Goal: Information Seeking & Learning: Learn about a topic

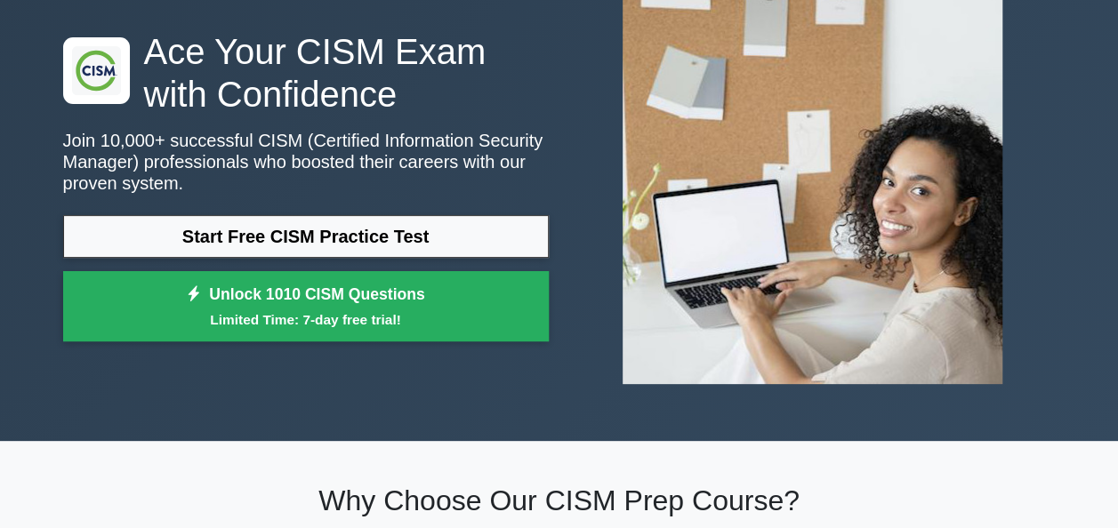
click at [374, 233] on link "Start Free CISM Practice Test" at bounding box center [305, 236] width 485 height 43
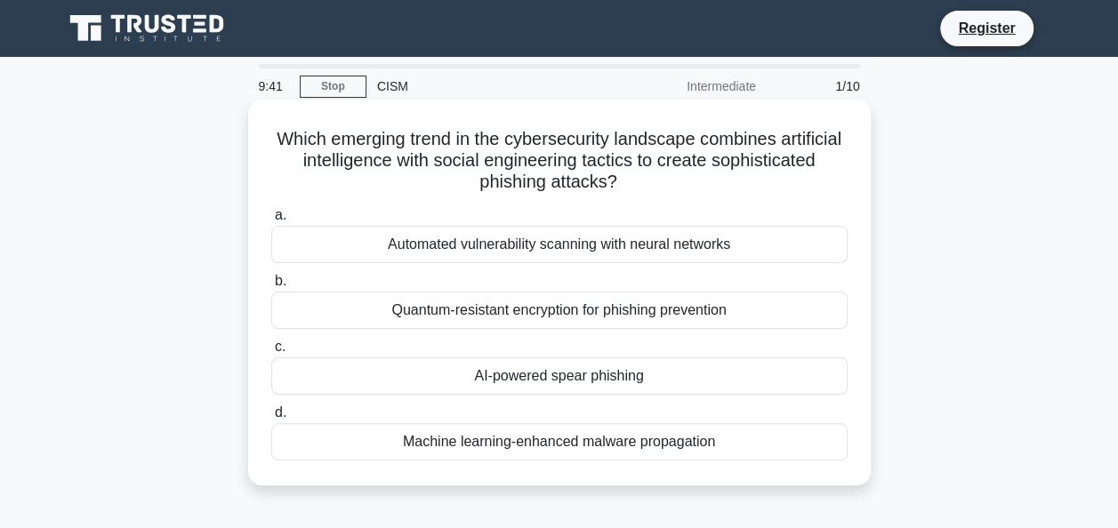
click at [494, 383] on div "AI-powered spear phishing" at bounding box center [559, 375] width 576 height 37
click at [271, 353] on input "c. AI-powered spear phishing" at bounding box center [271, 347] width 0 height 12
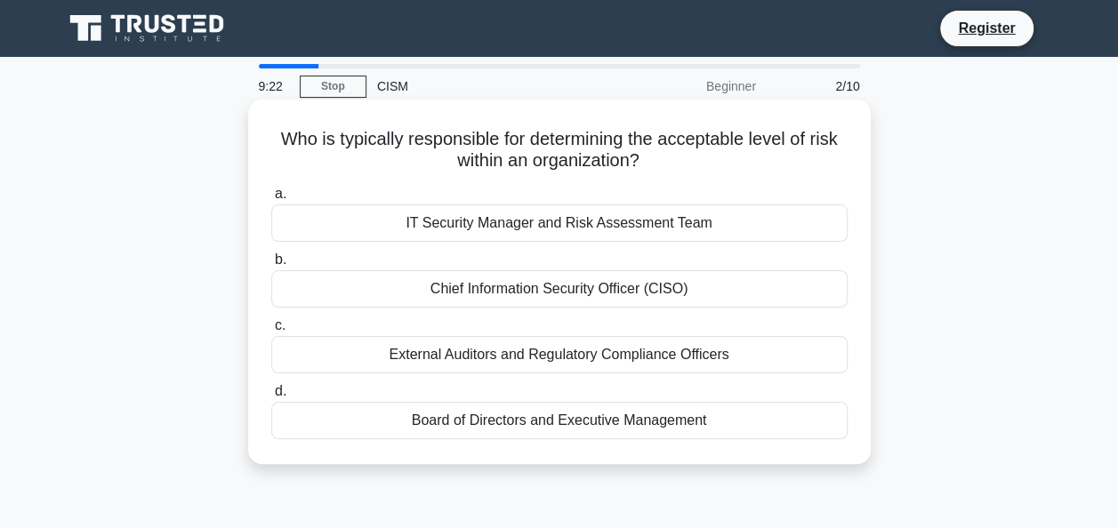
click at [525, 420] on div "Board of Directors and Executive Management" at bounding box center [559, 420] width 576 height 37
click at [271, 397] on input "d. Board of Directors and Executive Management" at bounding box center [271, 392] width 0 height 12
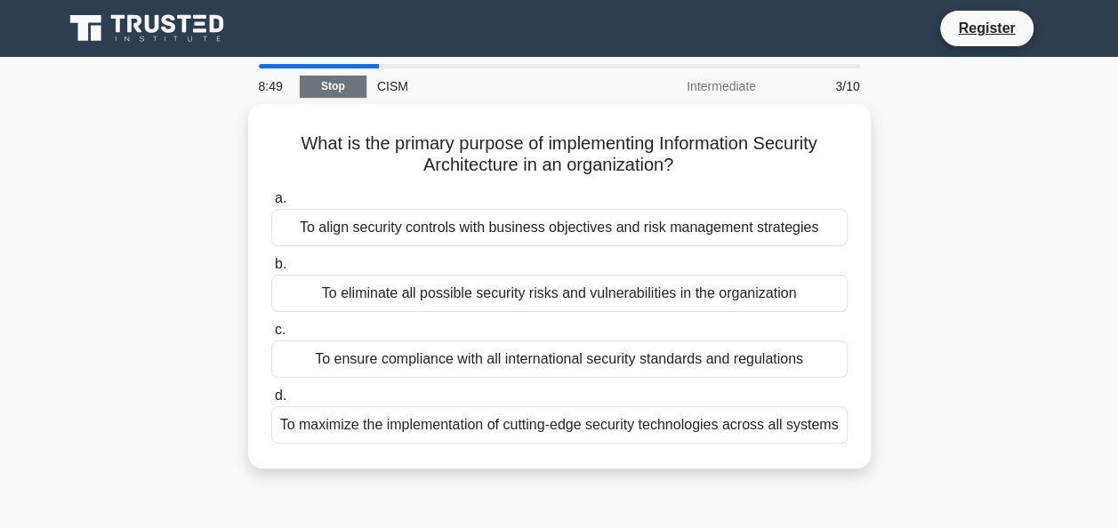
click at [336, 80] on link "Stop" at bounding box center [333, 87] width 67 height 22
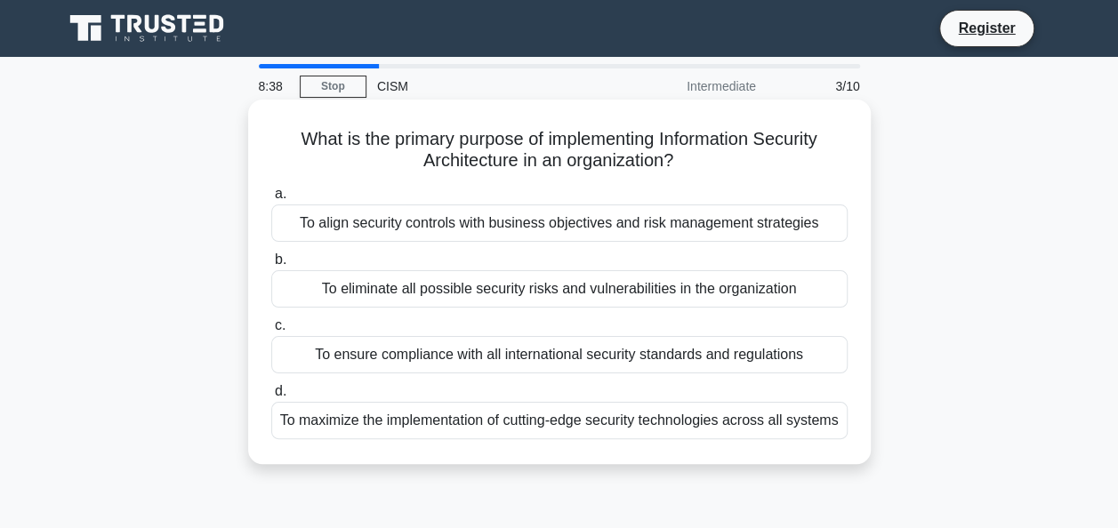
click at [500, 286] on div "To eliminate all possible security risks and vulnerabilities in the organization" at bounding box center [559, 288] width 576 height 37
click at [271, 266] on input "b. To eliminate all possible security risks and vulnerabilities in the organiza…" at bounding box center [271, 260] width 0 height 12
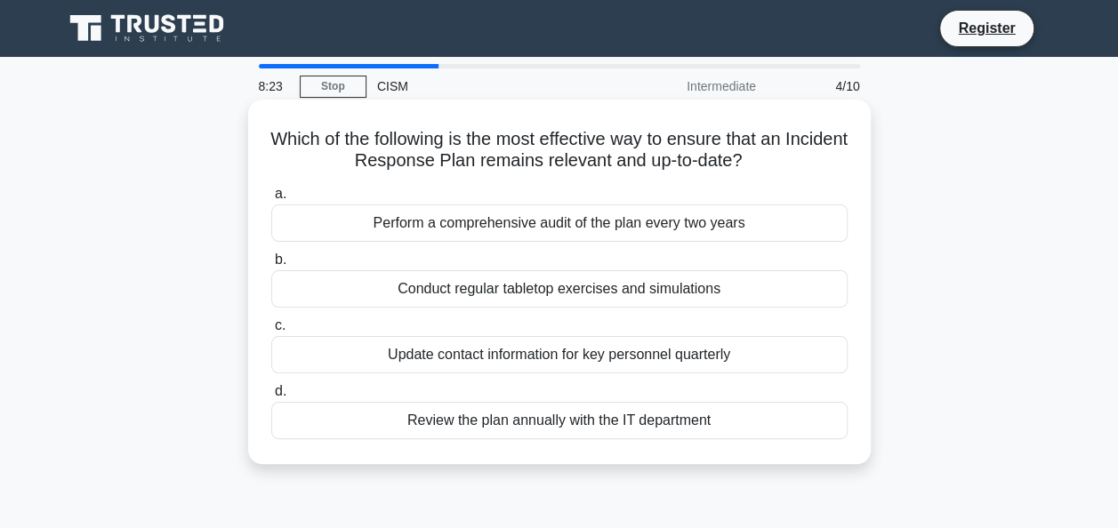
click at [523, 293] on div "Conduct regular tabletop exercises and simulations" at bounding box center [559, 288] width 576 height 37
click at [271, 266] on input "b. Conduct regular tabletop exercises and simulations" at bounding box center [271, 260] width 0 height 12
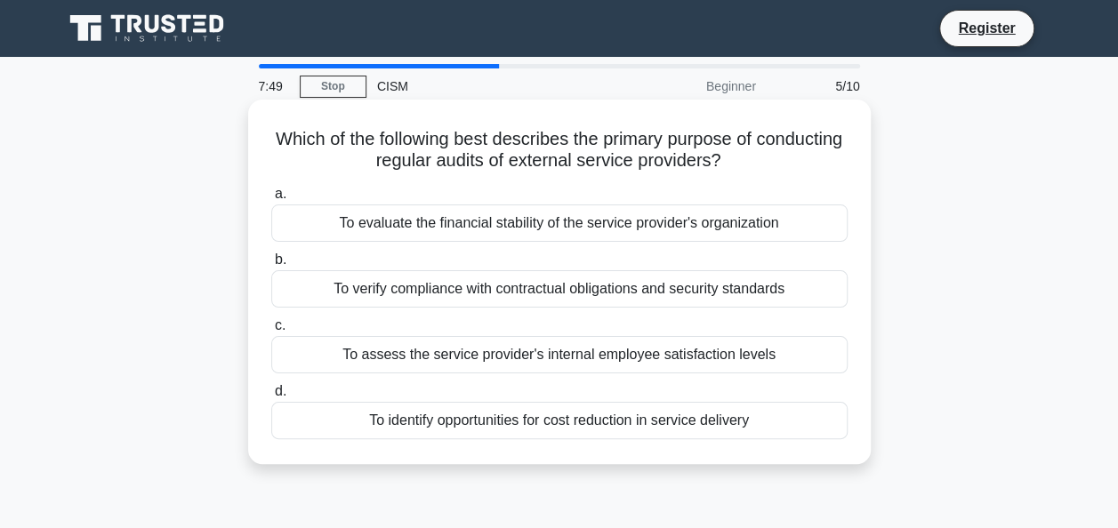
click at [493, 288] on div "To verify compliance with contractual obligations and security standards" at bounding box center [559, 288] width 576 height 37
click at [271, 266] on input "b. To verify compliance with contractual obligations and security standards" at bounding box center [271, 260] width 0 height 12
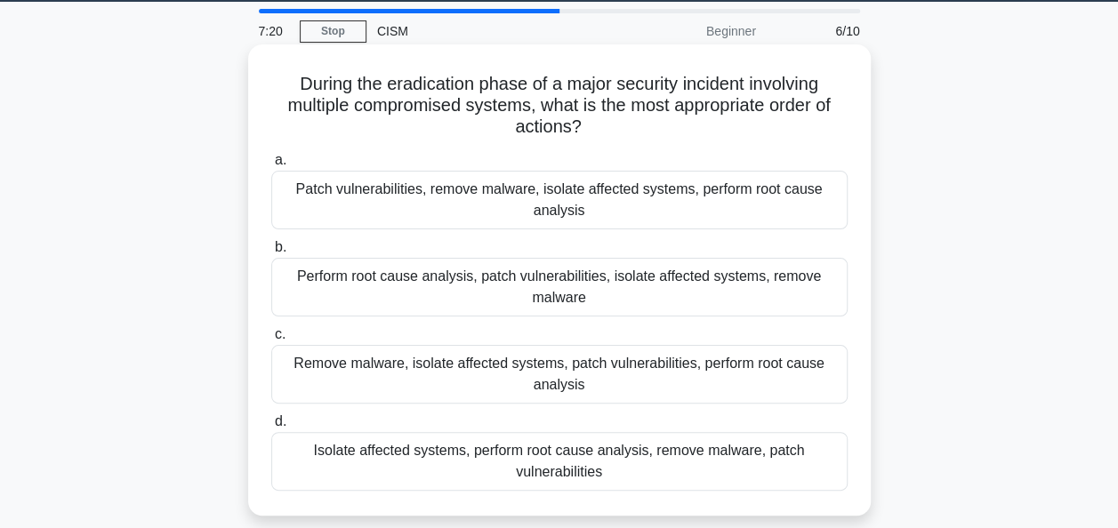
scroll to position [54, 0]
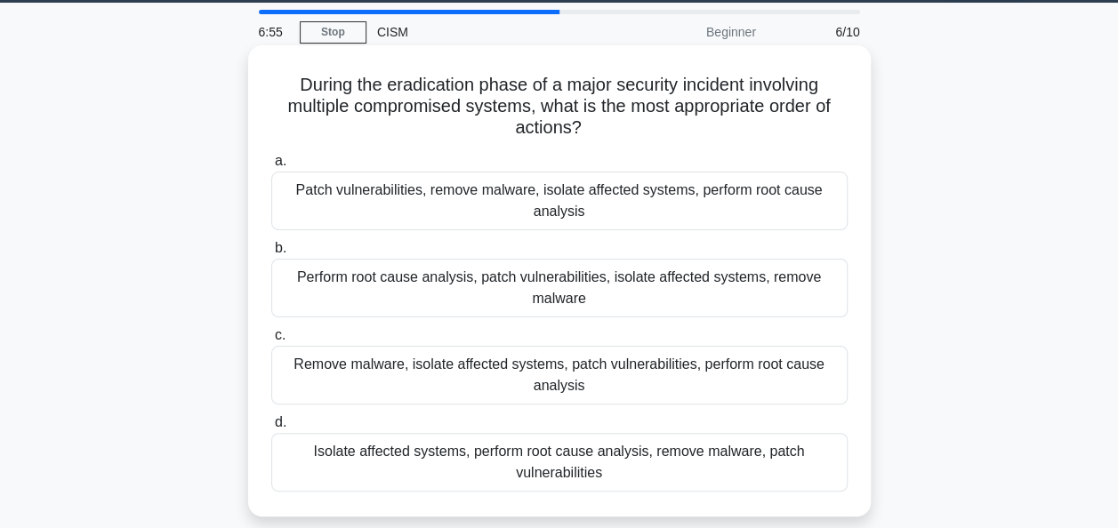
click at [502, 459] on div "Isolate affected systems, perform root cause analysis, remove malware, patch vu…" at bounding box center [559, 462] width 576 height 59
click at [271, 429] on input "d. Isolate affected systems, perform root cause analysis, remove malware, patch…" at bounding box center [271, 423] width 0 height 12
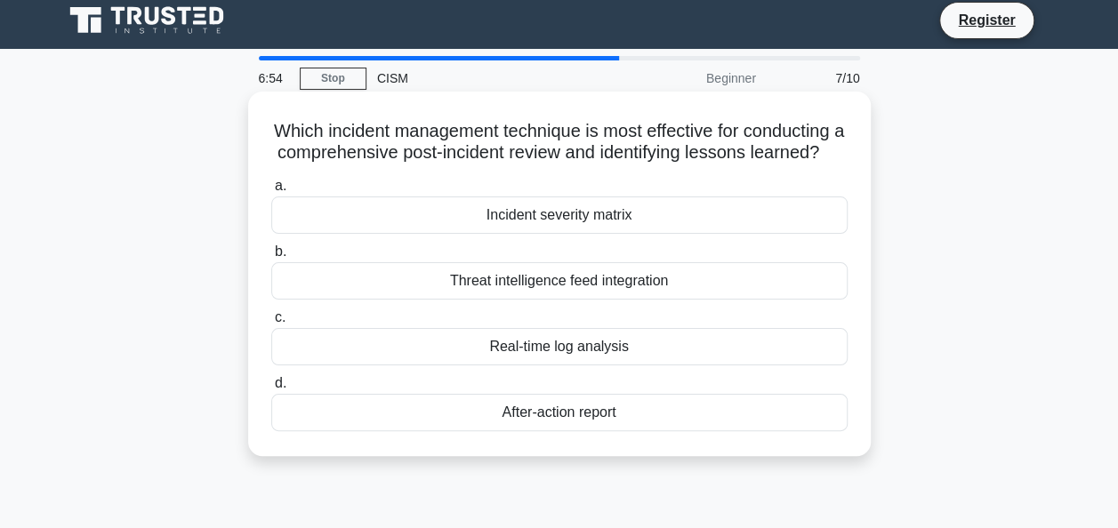
scroll to position [0, 0]
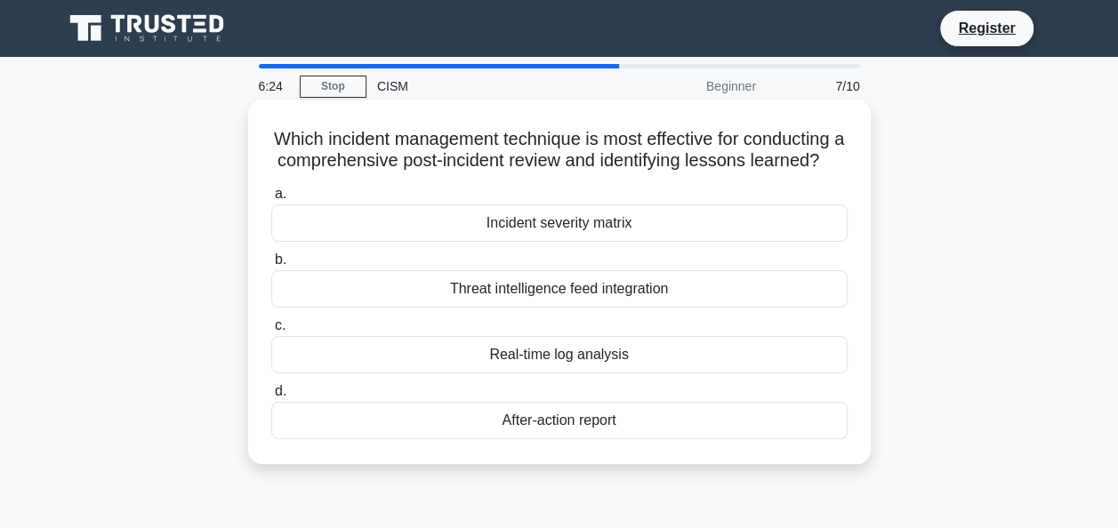
click at [578, 439] on div "After-action report" at bounding box center [559, 420] width 576 height 37
click at [271, 397] on input "d. After-action report" at bounding box center [271, 392] width 0 height 12
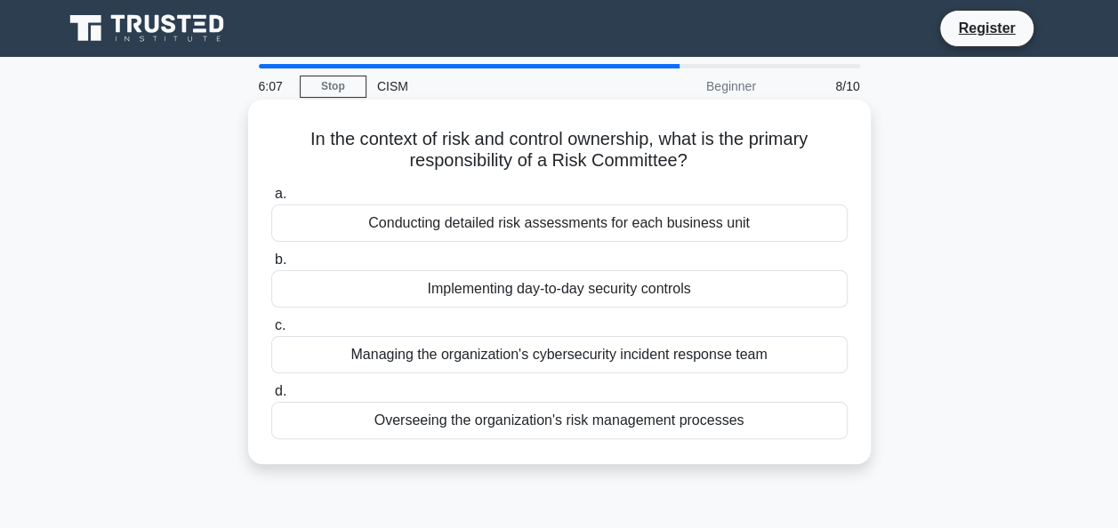
click at [470, 428] on div "Overseeing the organization's risk management processes" at bounding box center [559, 420] width 576 height 37
click at [271, 397] on input "d. Overseeing the organization's risk management processes" at bounding box center [271, 392] width 0 height 12
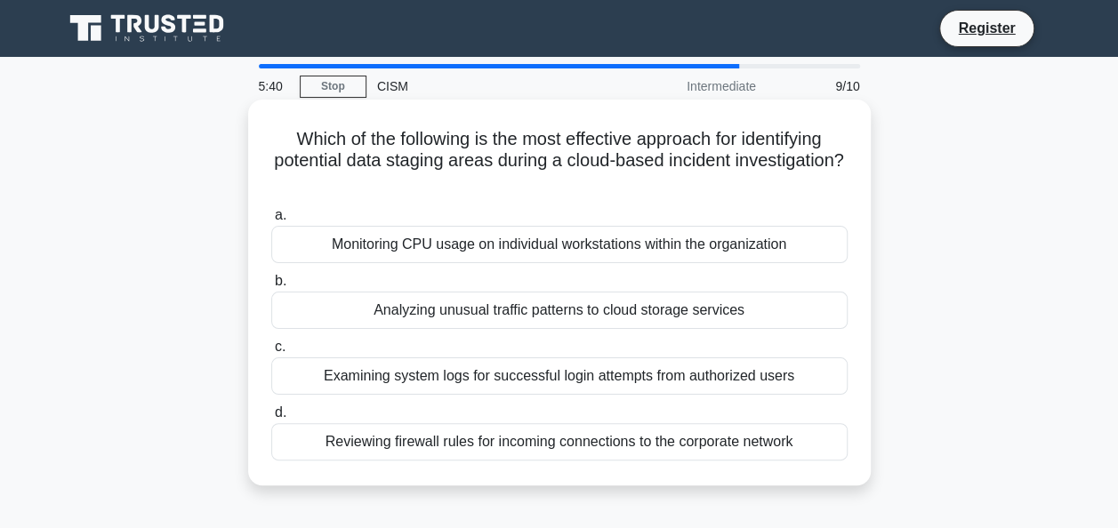
click at [469, 312] on div "Analyzing unusual traffic patterns to cloud storage services" at bounding box center [559, 310] width 576 height 37
click at [271, 287] on input "b. Analyzing unusual traffic patterns to cloud storage services" at bounding box center [271, 282] width 0 height 12
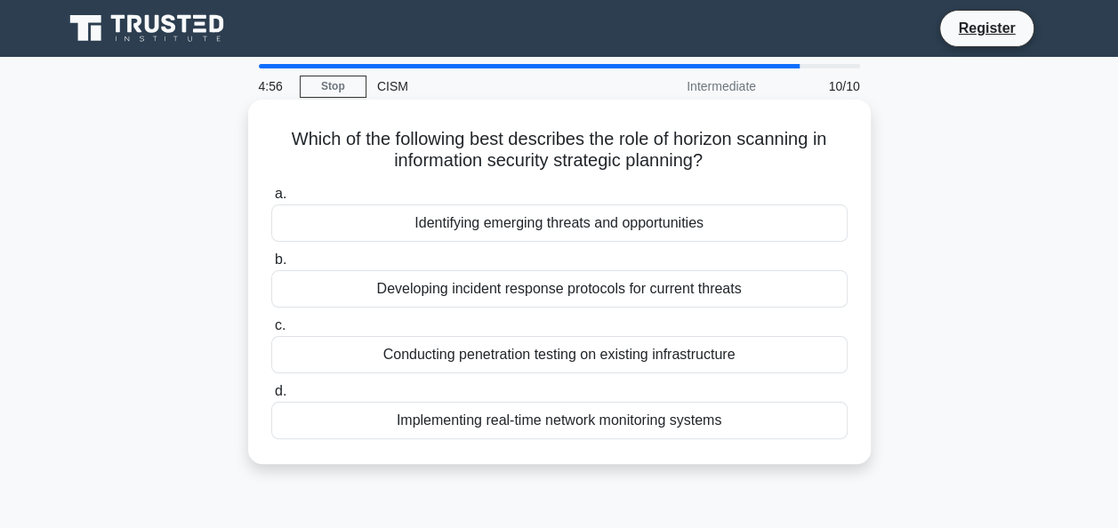
click at [489, 429] on div "Implementing real-time network monitoring systems" at bounding box center [559, 420] width 576 height 37
click at [271, 397] on input "d. Implementing real-time network monitoring systems" at bounding box center [271, 392] width 0 height 12
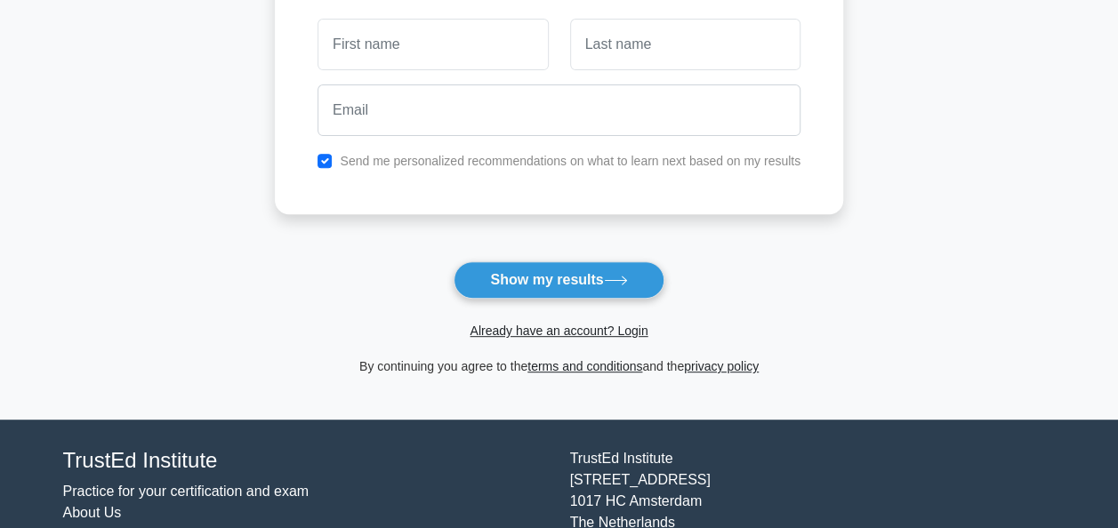
scroll to position [363, 0]
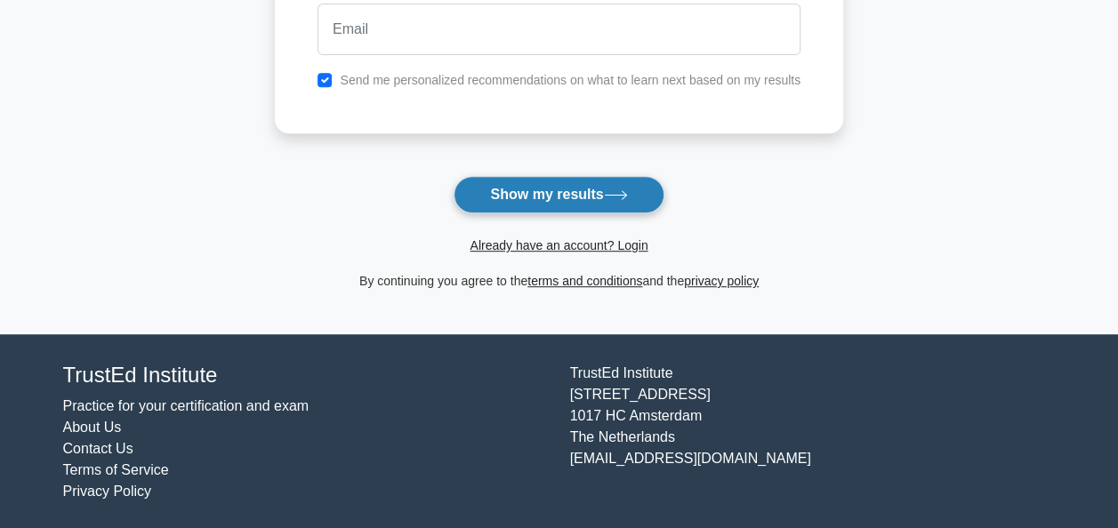
click at [533, 186] on button "Show my results" at bounding box center [558, 194] width 210 height 37
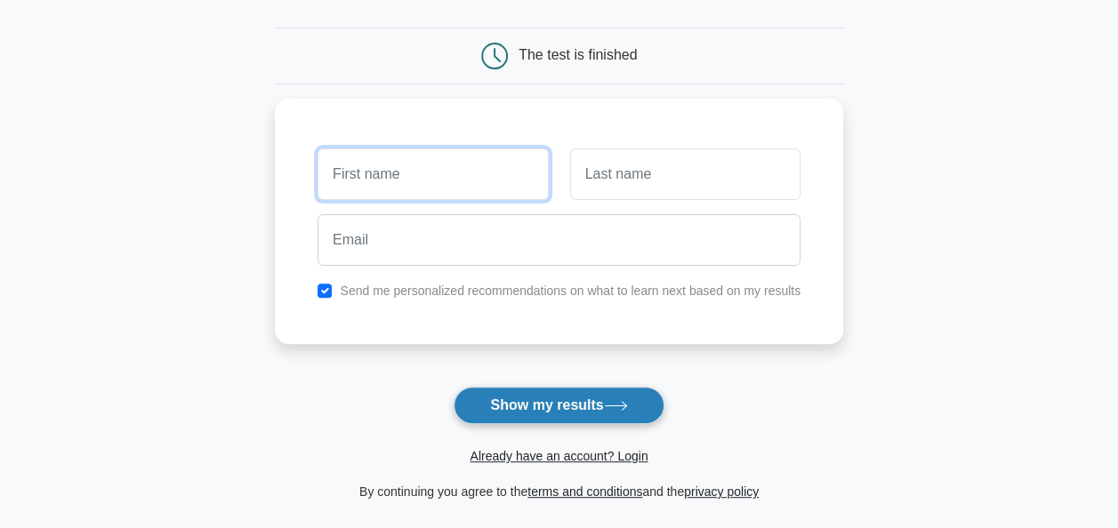
scroll to position [61, 0]
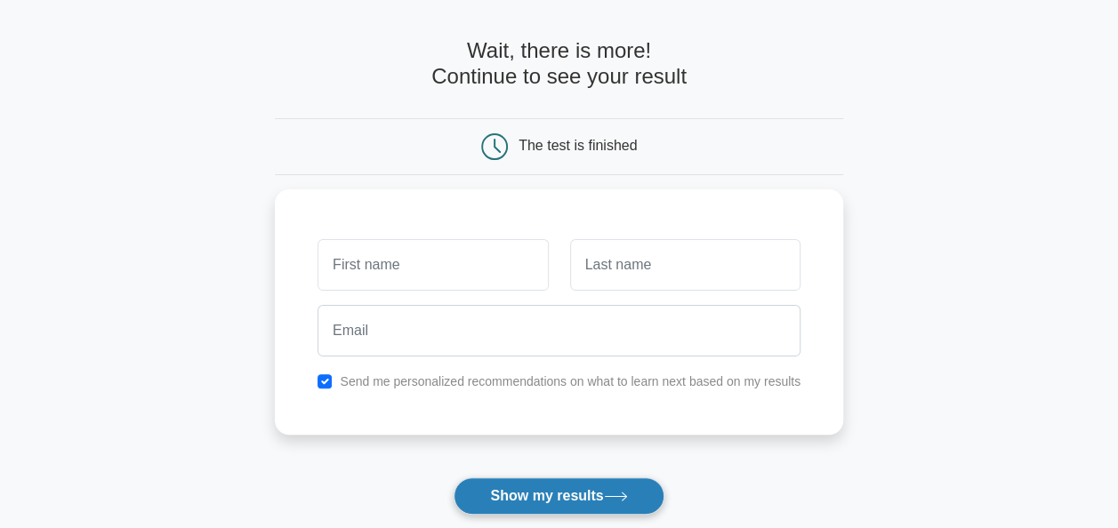
click at [551, 484] on button "Show my results" at bounding box center [558, 495] width 210 height 37
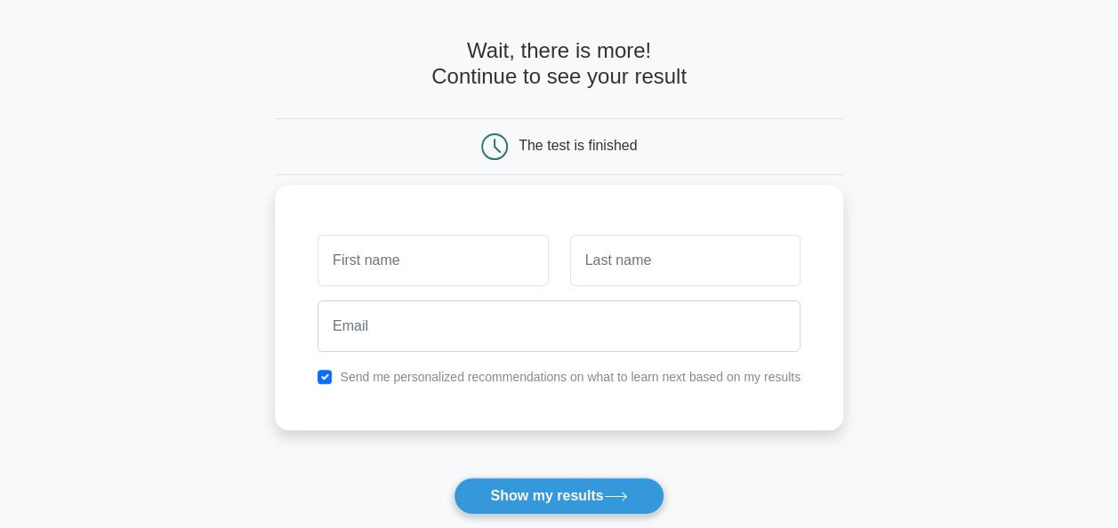
click at [418, 290] on div at bounding box center [433, 261] width 252 height 66
click at [405, 274] on input "text" at bounding box center [432, 261] width 230 height 52
type input "Ashish"
click at [642, 268] on input "text" at bounding box center [685, 261] width 230 height 52
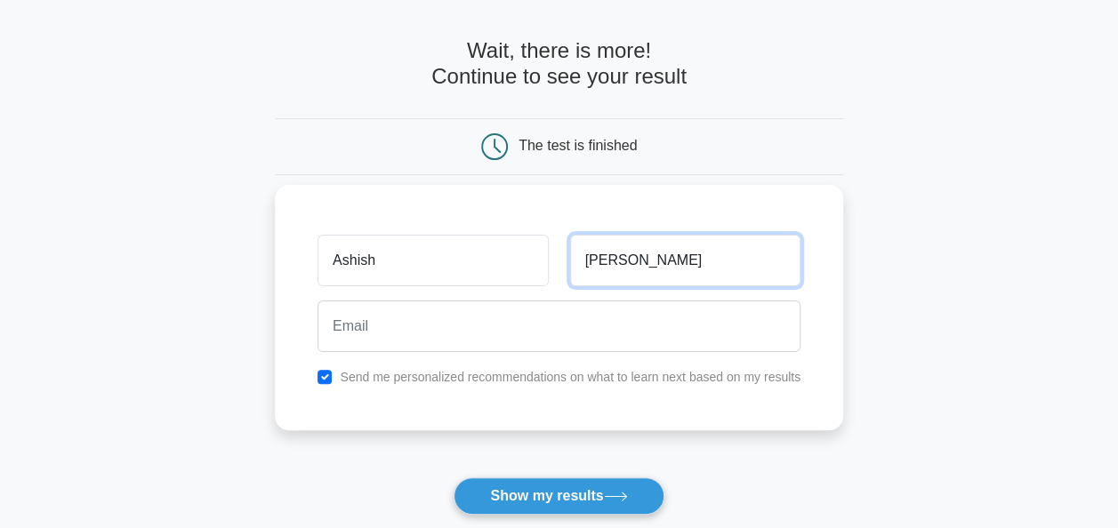
type input "Jhamb"
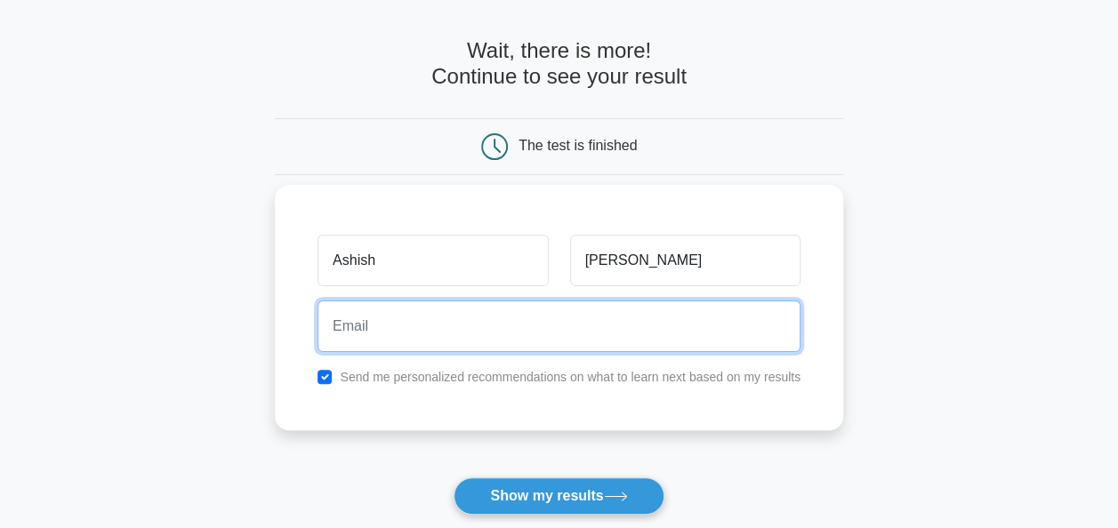
click at [519, 330] on input "email" at bounding box center [558, 327] width 483 height 52
type input "jhambashish@gmail.com"
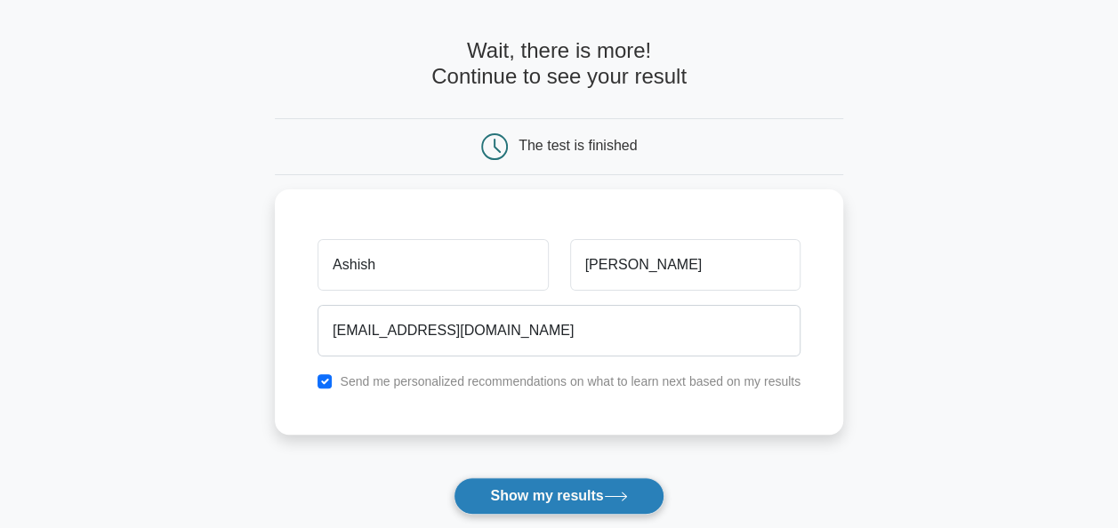
click at [528, 493] on button "Show my results" at bounding box center [558, 495] width 210 height 37
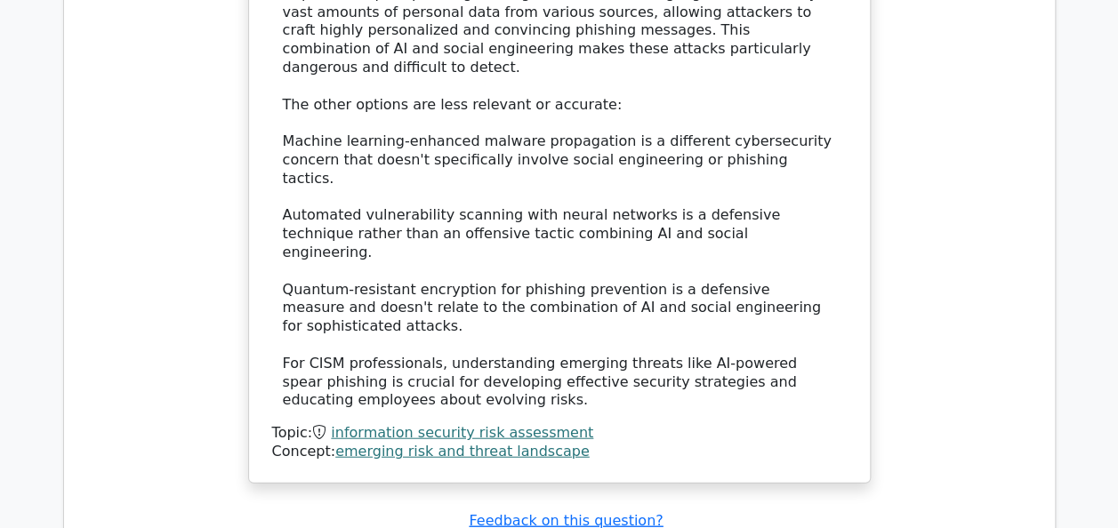
scroll to position [1917, 0]
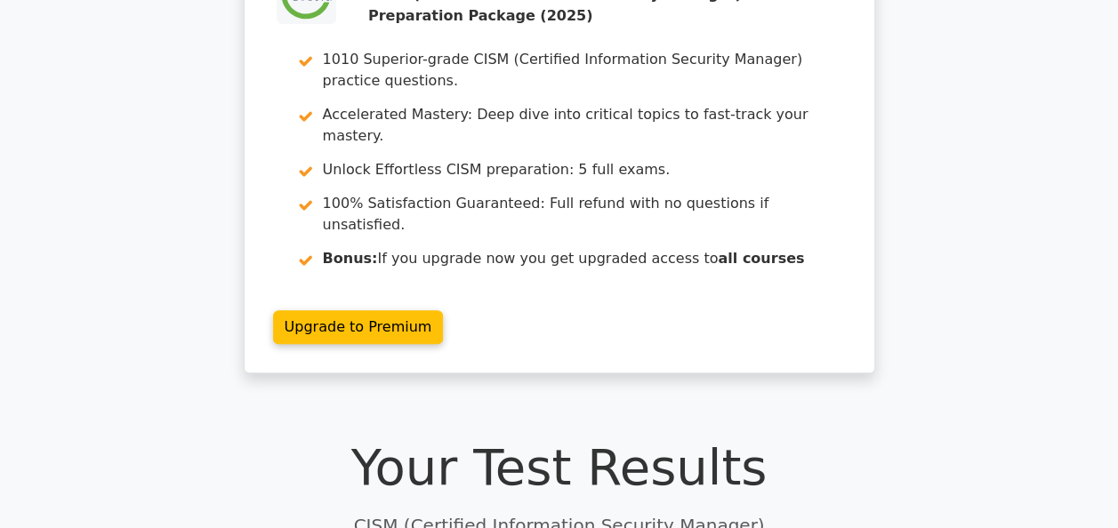
scroll to position [0, 0]
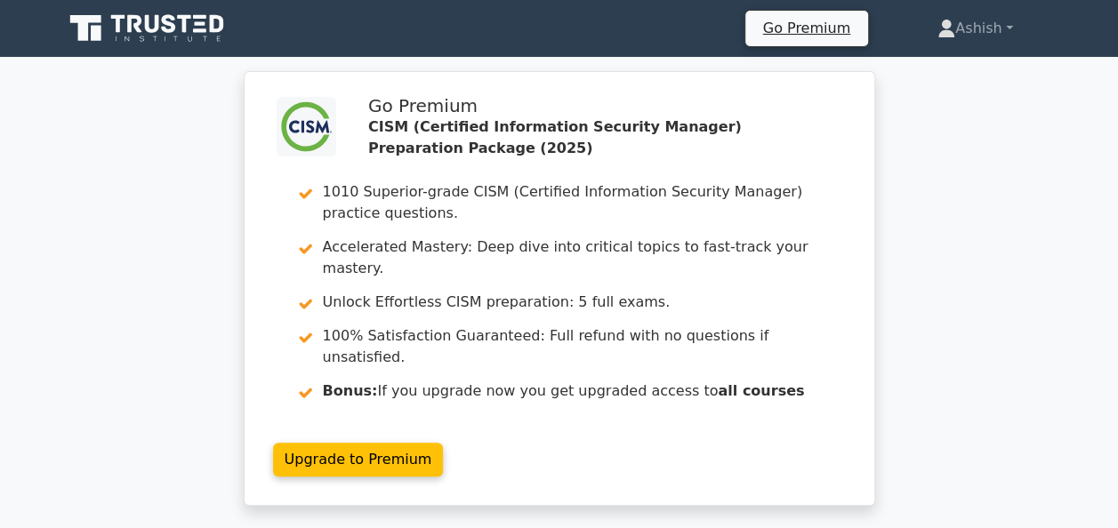
click at [161, 27] on icon at bounding box center [148, 29] width 171 height 34
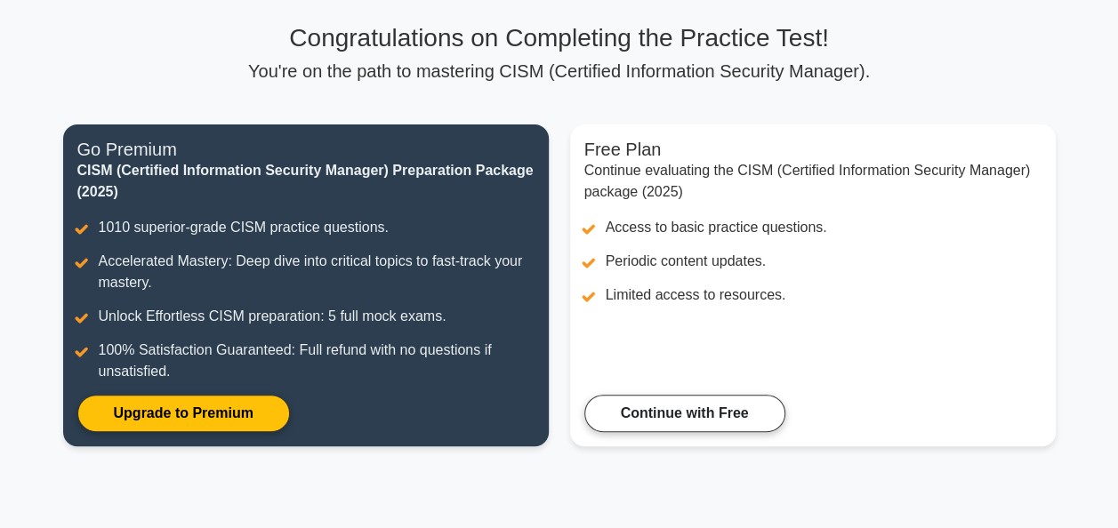
scroll to position [108, 0]
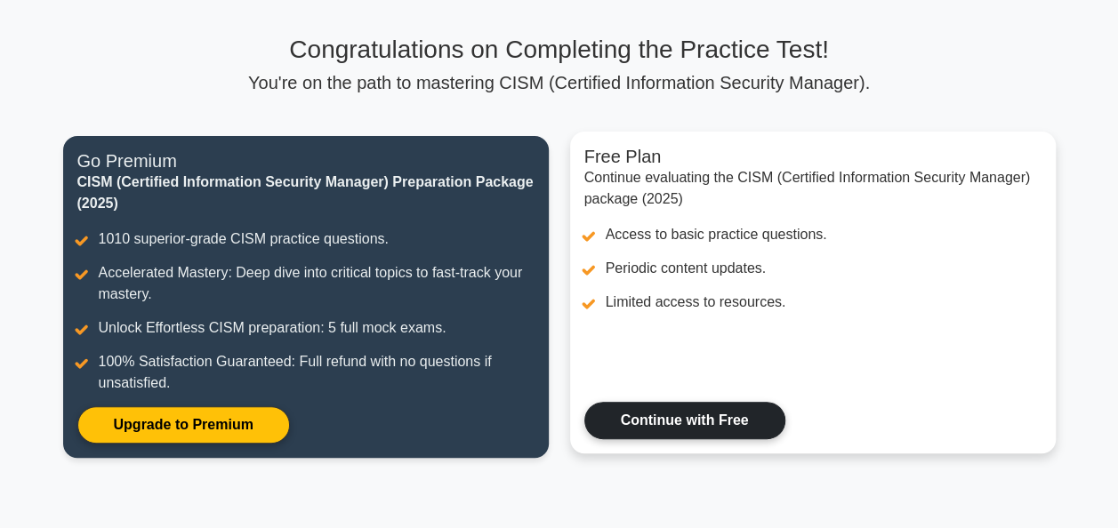
click at [685, 421] on link "Continue with Free" at bounding box center [684, 420] width 201 height 37
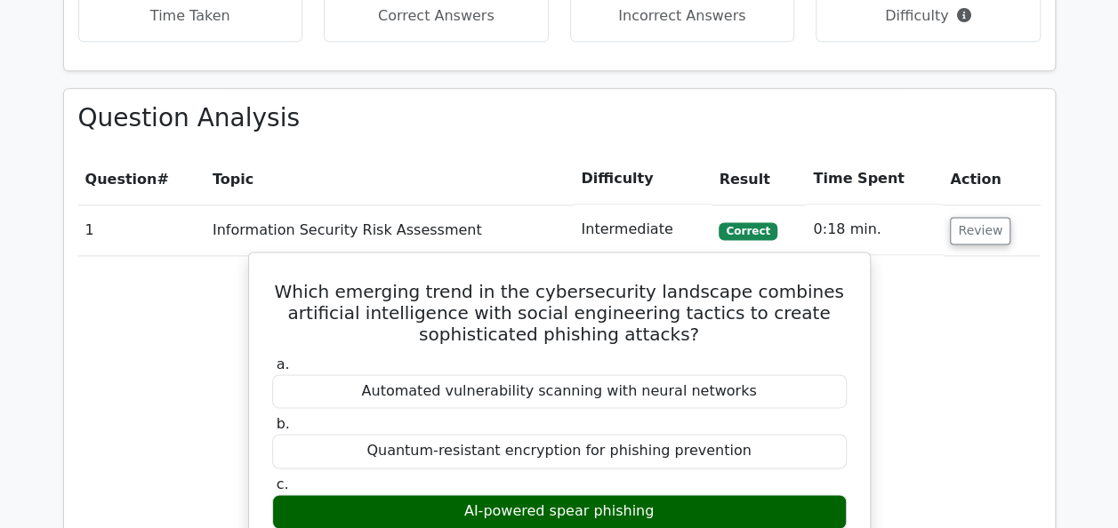
scroll to position [1159, 0]
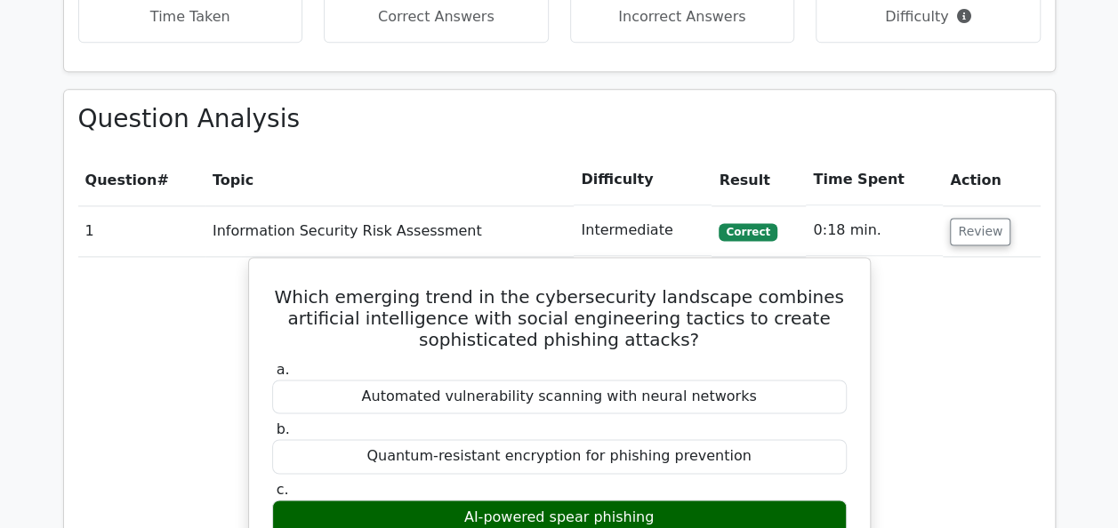
click at [979, 218] on button "Review" at bounding box center [980, 232] width 60 height 28
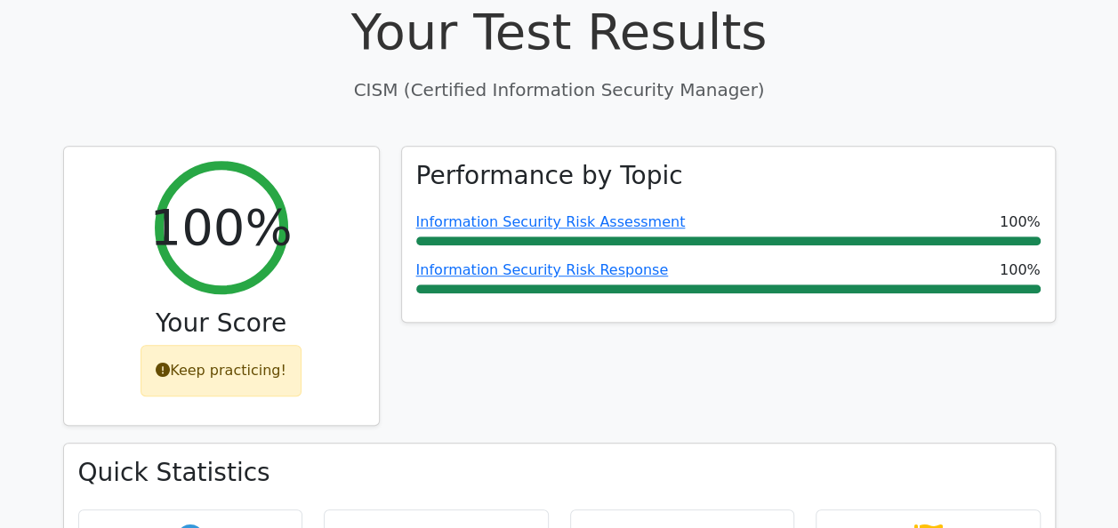
scroll to position [573, 0]
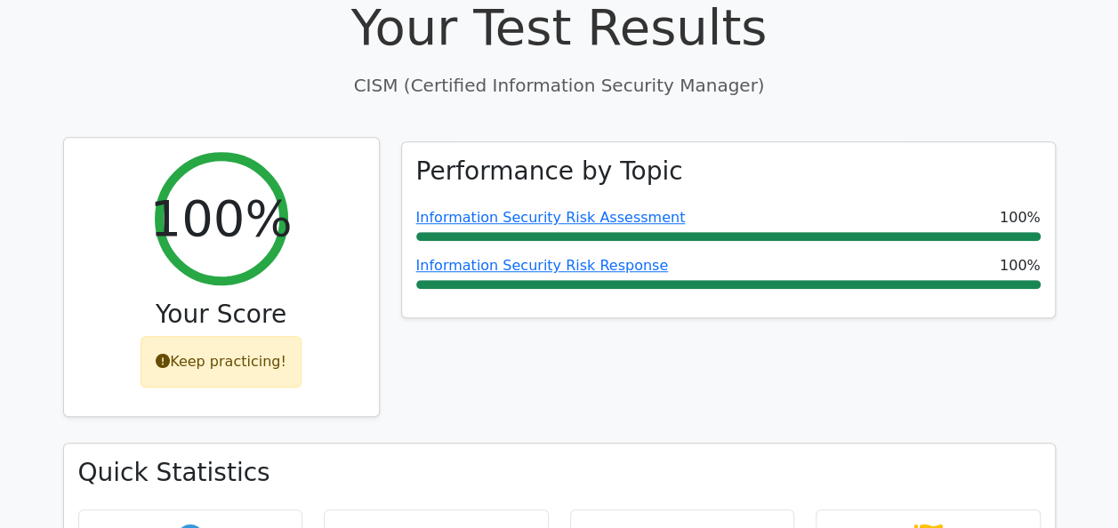
click at [228, 336] on div "Keep practicing!" at bounding box center [220, 362] width 161 height 52
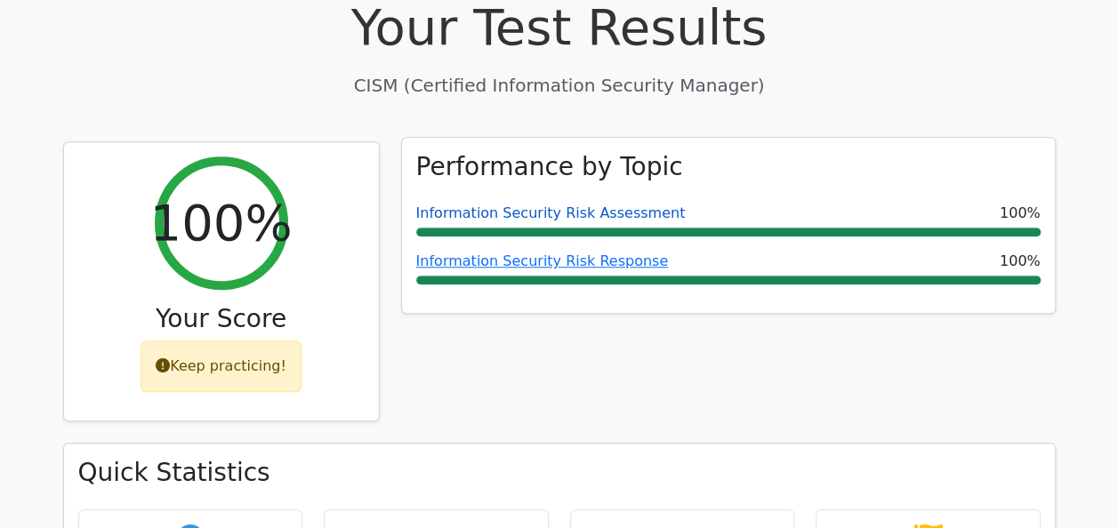
click at [568, 205] on link "Information Security Risk Assessment" at bounding box center [550, 213] width 269 height 17
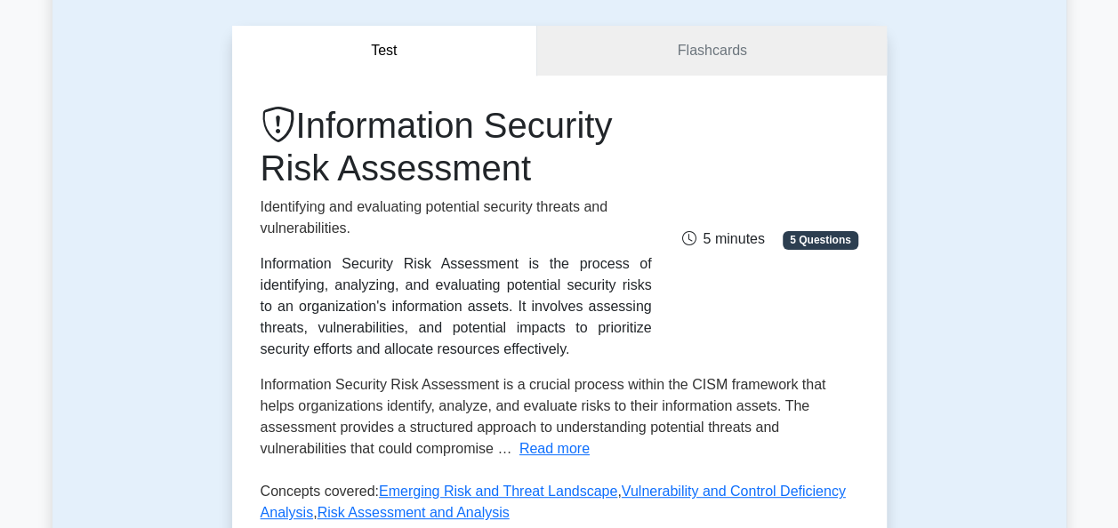
scroll to position [153, 0]
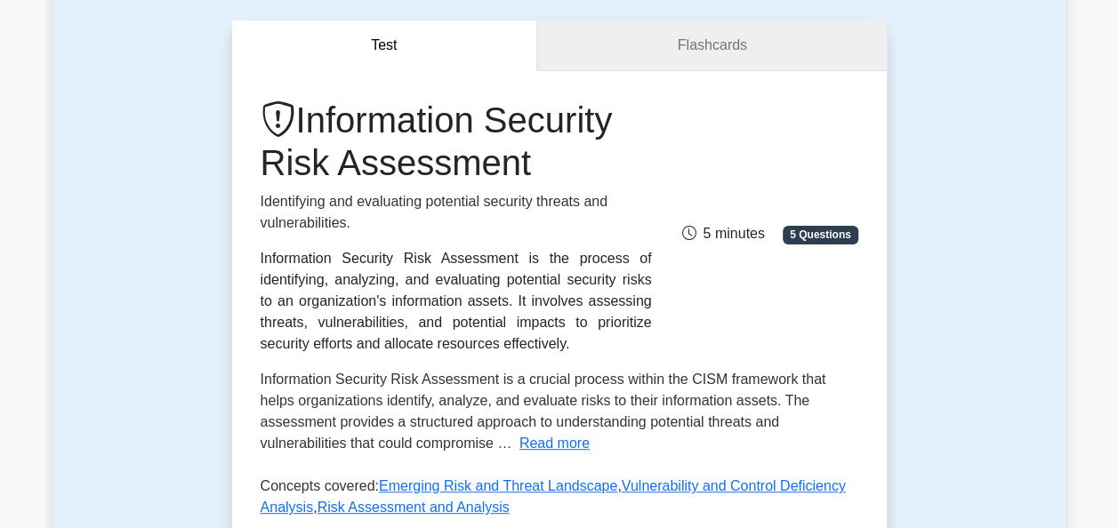
click at [707, 55] on link "Flashcards" at bounding box center [711, 45] width 349 height 51
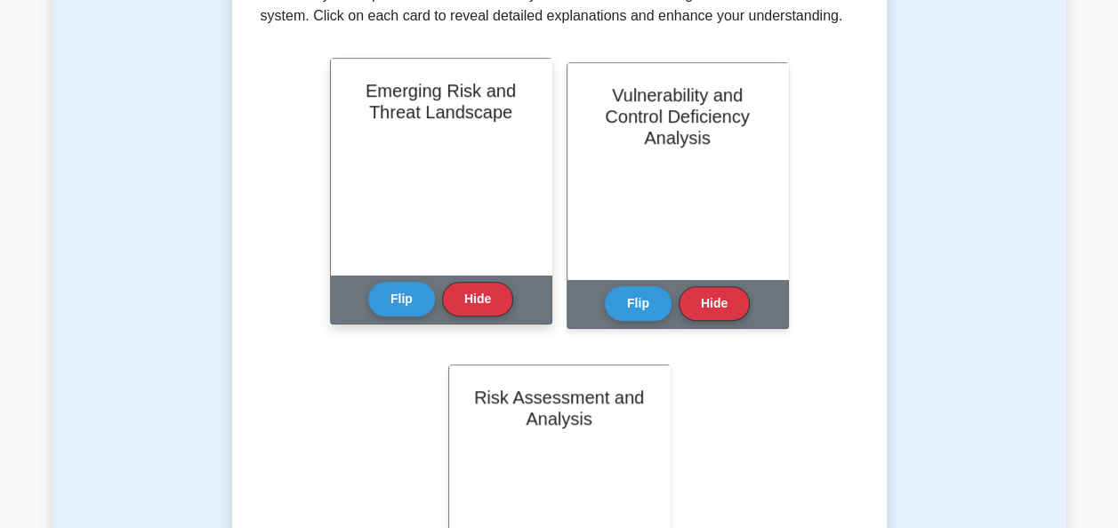
scroll to position [381, 0]
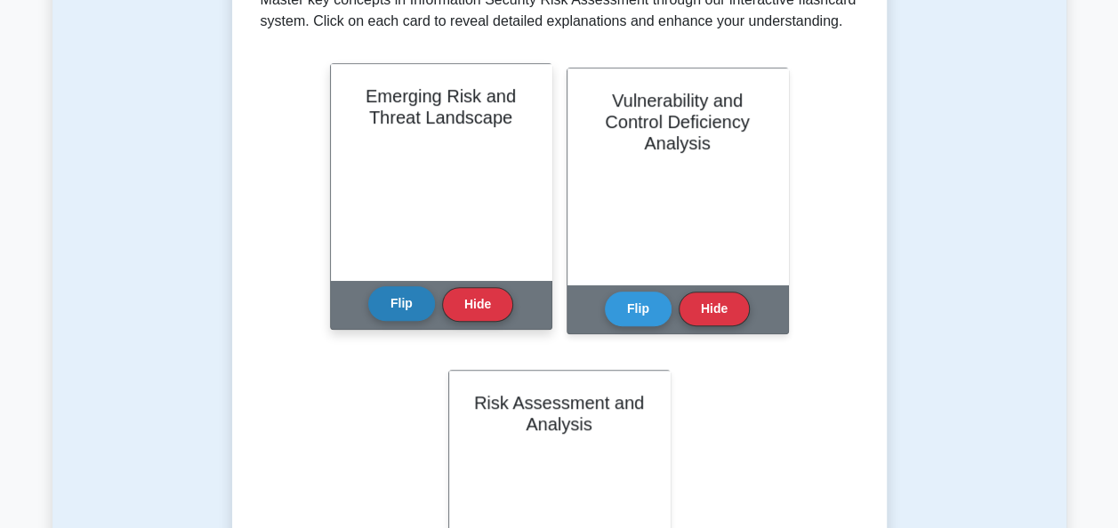
click at [405, 310] on button "Flip" at bounding box center [401, 303] width 67 height 35
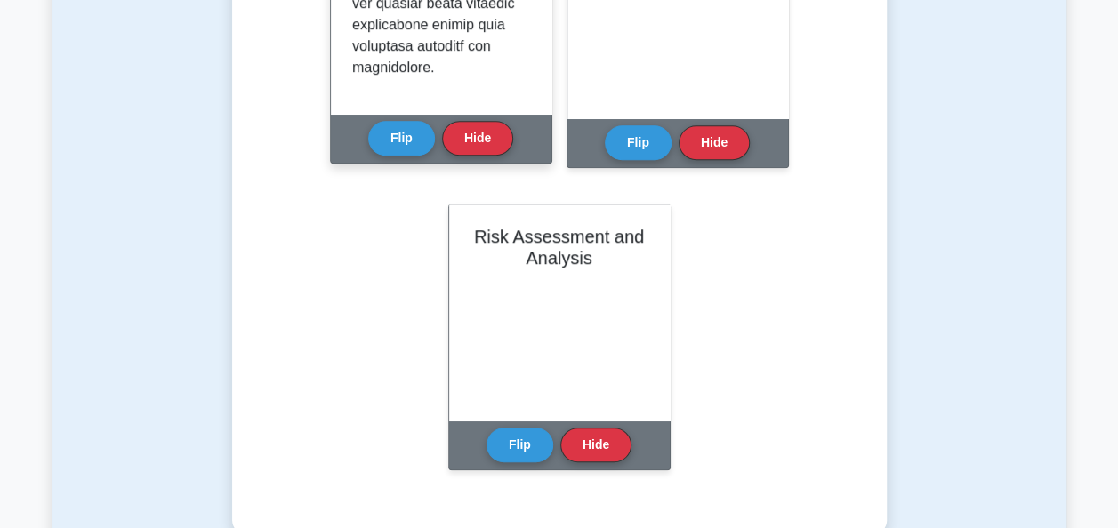
scroll to position [477, 0]
